Goal: Register for event/course

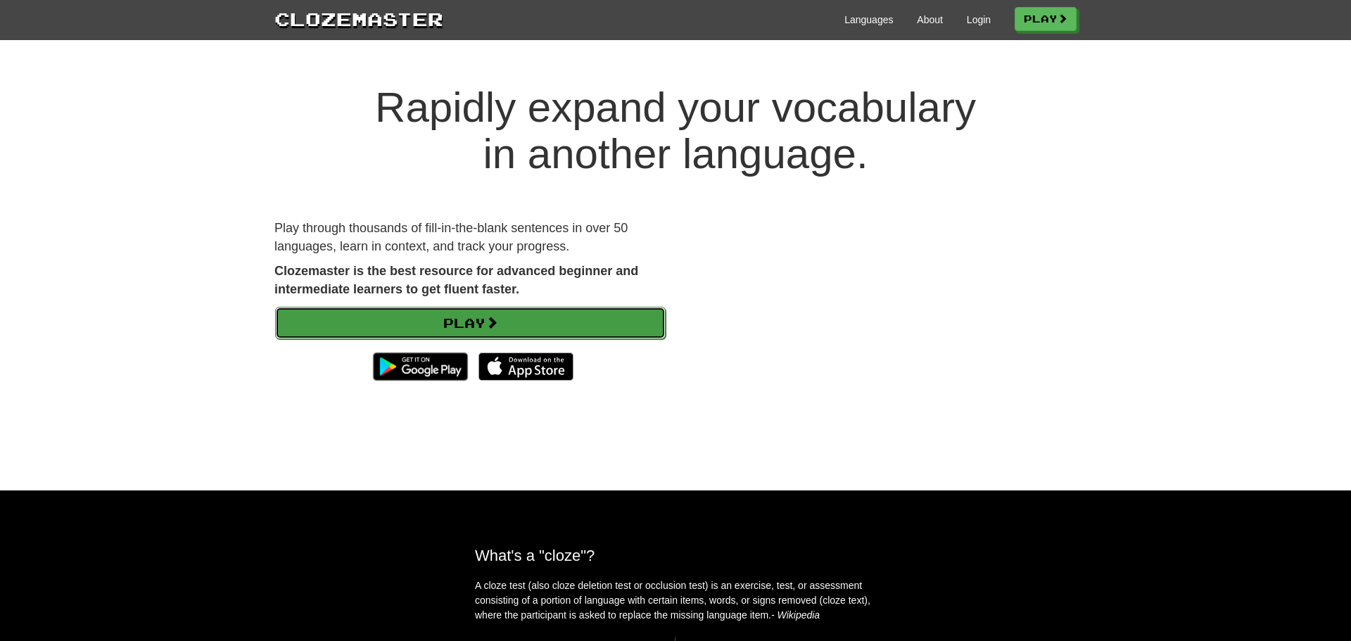
click at [486, 319] on link "Play" at bounding box center [470, 323] width 391 height 32
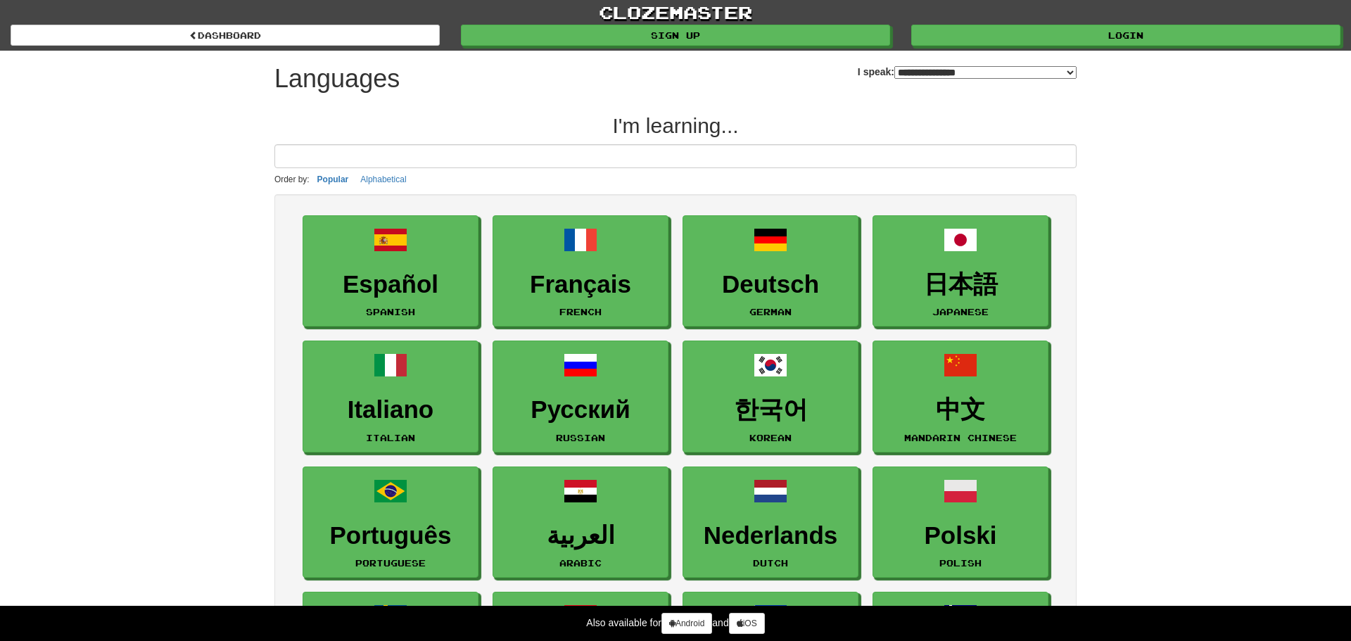
select select "*******"
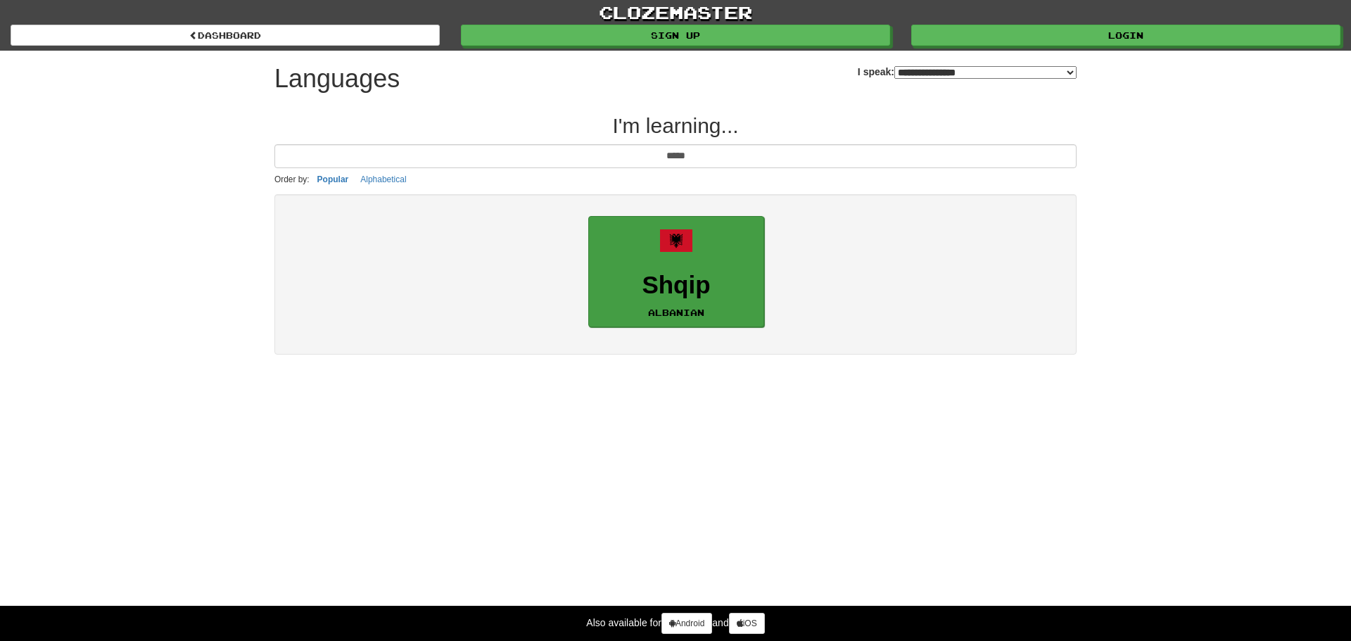
type input "*****"
click at [726, 279] on h3 "Shqip" at bounding box center [676, 285] width 160 height 27
